Goal: Task Accomplishment & Management: Use online tool/utility

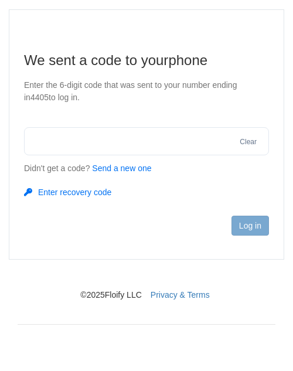
scroll to position [66, 0]
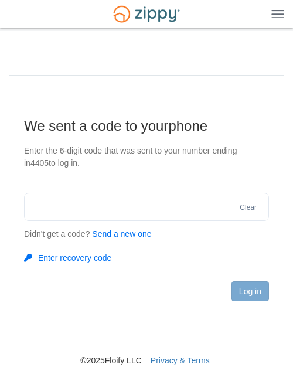
scroll to position [66, 0]
